Goal: Task Accomplishment & Management: Use online tool/utility

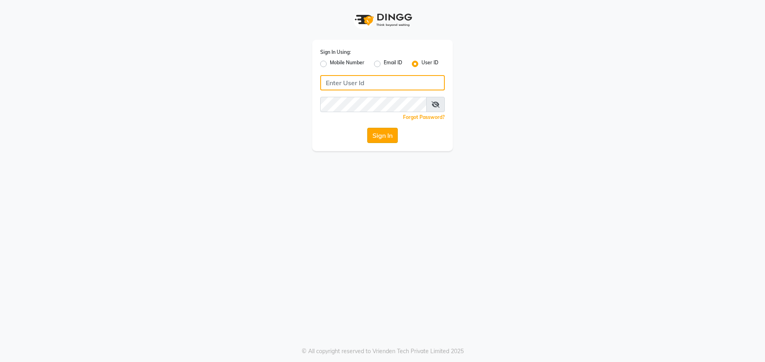
type input "kunal@123"
click at [383, 137] on button "Sign In" at bounding box center [382, 135] width 31 height 15
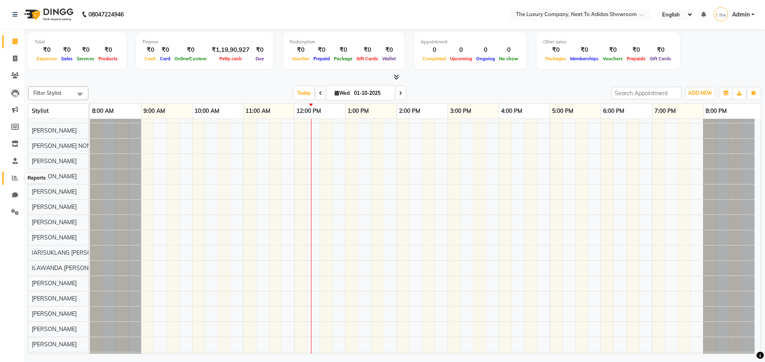
click at [11, 178] on span at bounding box center [15, 178] width 14 height 9
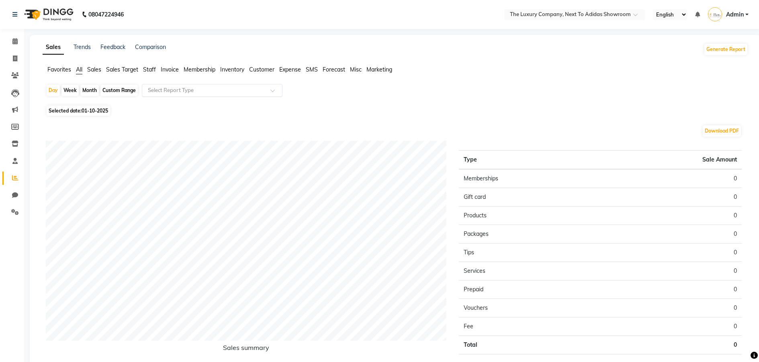
click at [231, 93] on input "text" at bounding box center [204, 90] width 116 height 8
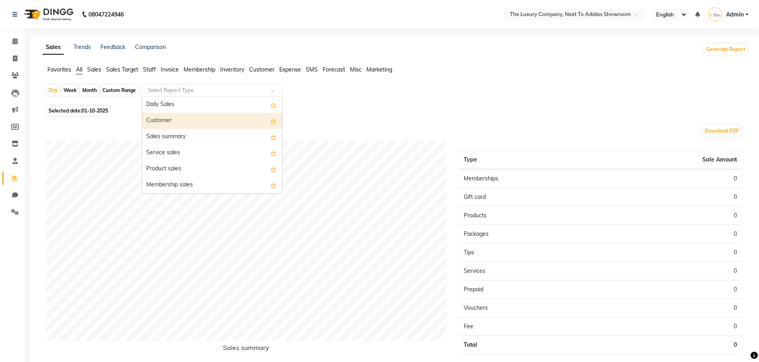
click at [195, 114] on div "Customer" at bounding box center [212, 121] width 140 height 16
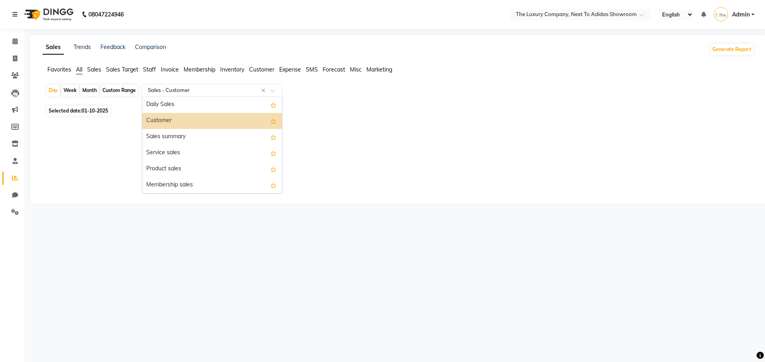
click at [192, 93] on input "text" at bounding box center [204, 90] width 116 height 8
click at [193, 105] on div "Daily Sales" at bounding box center [212, 105] width 140 height 16
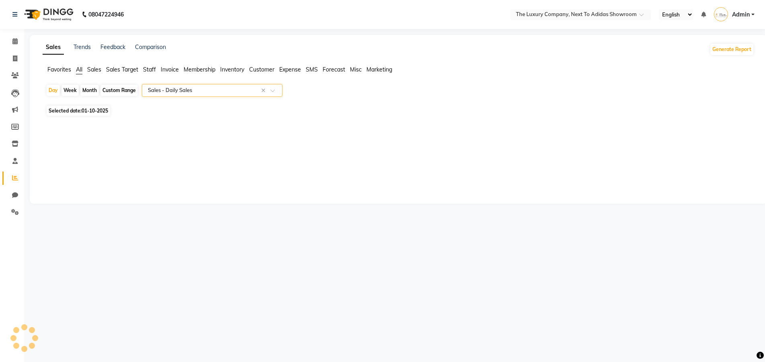
click at [84, 108] on span "01-10-2025" at bounding box center [95, 111] width 27 height 6
select select "10"
select select "2025"
select select "full_report"
select select "csv"
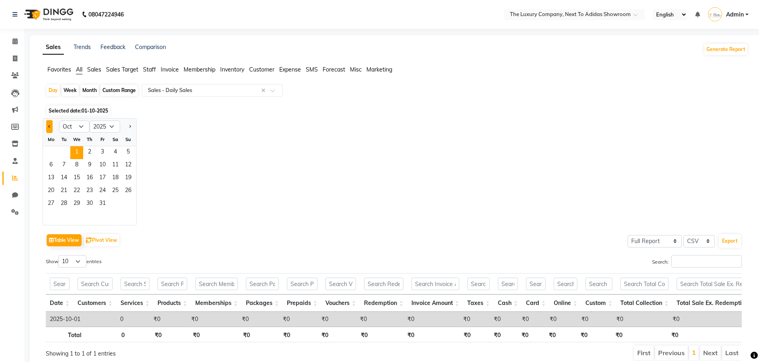
click at [49, 129] on button "Previous month" at bounding box center [49, 126] width 6 height 13
select select "9"
click at [67, 204] on span "30" at bounding box center [63, 204] width 13 height 13
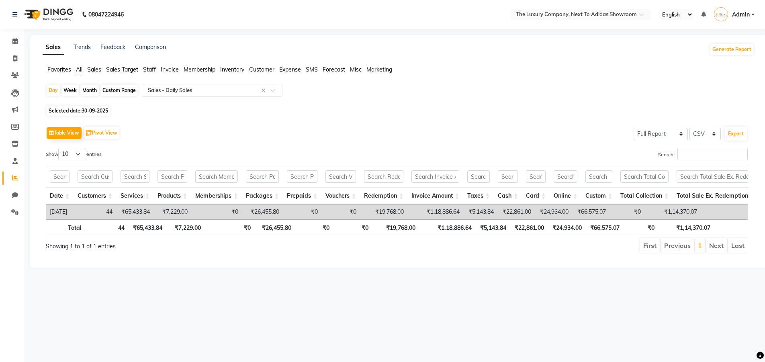
click at [90, 89] on div "Month" at bounding box center [89, 90] width 18 height 11
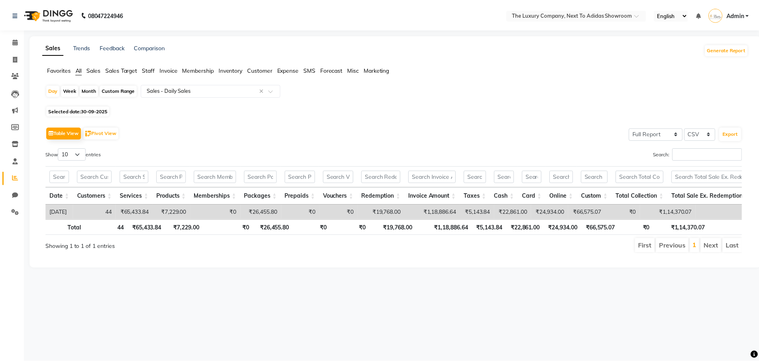
select select "9"
select select "2025"
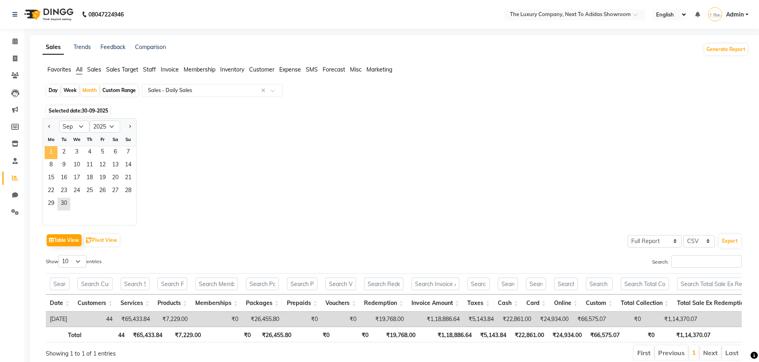
click at [51, 151] on span "1" at bounding box center [51, 152] width 13 height 13
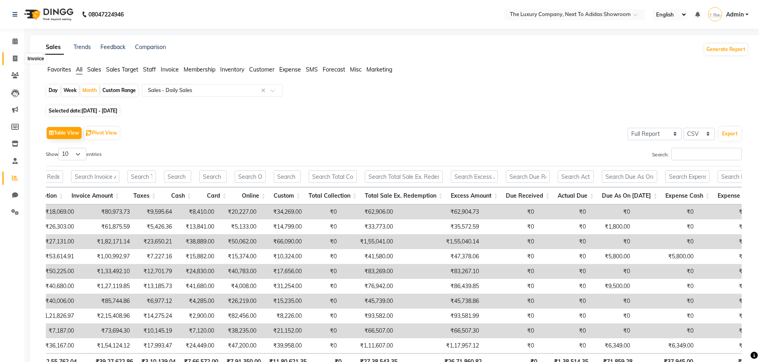
click at [14, 56] on icon at bounding box center [15, 58] width 4 height 6
select select "service"
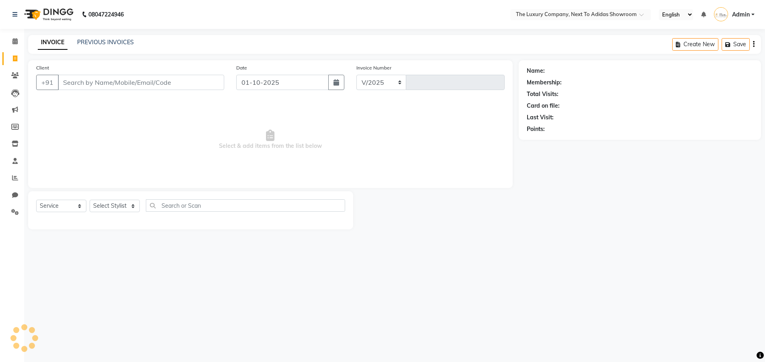
select select "6828"
type input "6634"
